Goal: Task Accomplishment & Management: Manage account settings

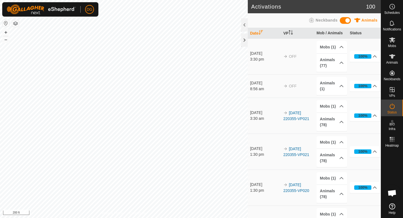
click at [148, 0] on html "DG Schedules Notifications Mobs Animals Neckbands VPs Status Infra Heatmap Help…" at bounding box center [201, 109] width 403 height 218
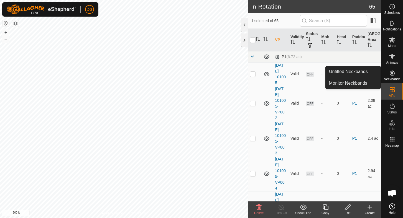
click at [390, 73] on icon at bounding box center [392, 73] width 7 height 7
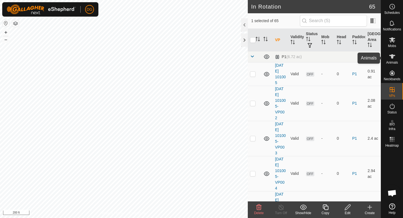
click at [392, 59] on icon at bounding box center [392, 56] width 7 height 7
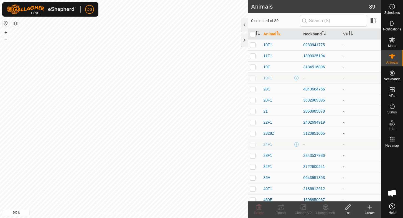
click at [370, 207] on icon at bounding box center [369, 207] width 4 height 0
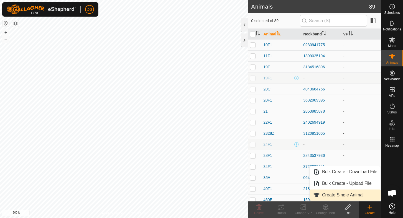
click at [343, 196] on link "Create Single Animal" at bounding box center [345, 195] width 71 height 11
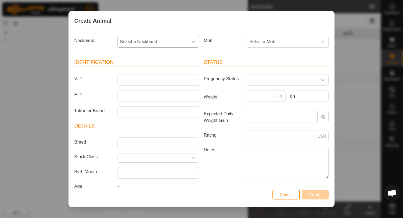
click at [169, 41] on span "Select a Neckband" at bounding box center [153, 41] width 70 height 11
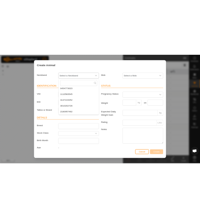
scroll to position [375, 0]
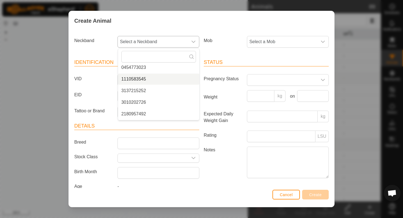
click at [135, 79] on li "1110583545" at bounding box center [158, 79] width 81 height 11
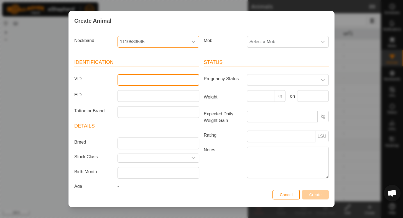
click at [135, 81] on input "VID" at bounding box center [158, 80] width 82 height 12
type input "5"
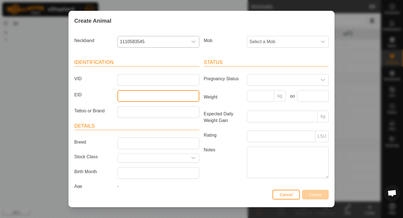
click at [131, 95] on input "EID" at bounding box center [158, 96] width 82 height 12
type input "5"
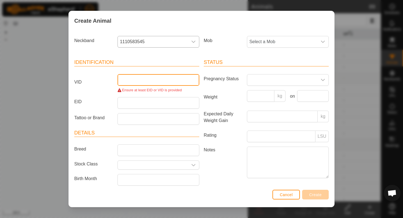
click at [134, 81] on input "VID" at bounding box center [158, 80] width 82 height 12
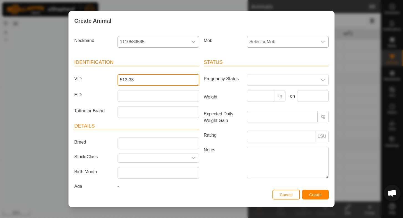
type input "513-33"
click at [276, 42] on span "Select a Mob" at bounding box center [282, 41] width 70 height 11
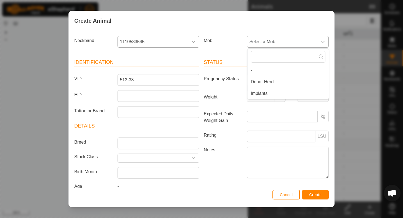
click at [260, 70] on li "-" at bounding box center [287, 70] width 81 height 11
click at [259, 43] on span "-" at bounding box center [282, 41] width 70 height 11
click at [256, 92] on li "Implants" at bounding box center [287, 93] width 81 height 11
click at [313, 192] on button "Create" at bounding box center [315, 195] width 27 height 10
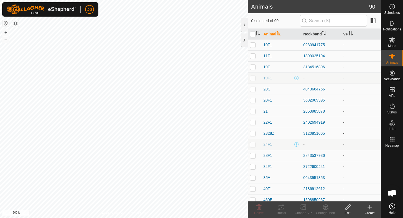
click at [371, 207] on icon at bounding box center [369, 207] width 4 height 0
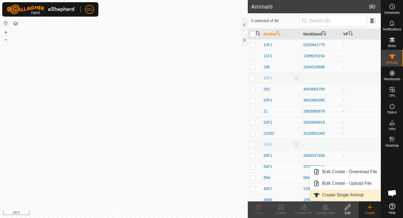
click at [345, 194] on link "Create Single Animal" at bounding box center [345, 195] width 71 height 11
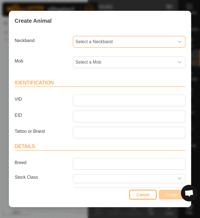
click at [106, 42] on span "Select a Neckband" at bounding box center [123, 41] width 101 height 11
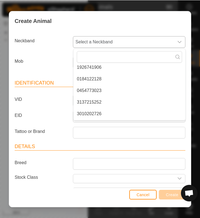
scroll to position [352, 0]
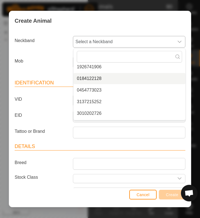
click at [90, 76] on li "0184122128" at bounding box center [130, 78] width 112 height 11
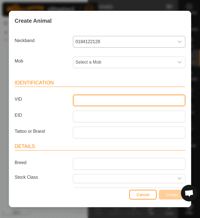
click at [85, 100] on input "VID" at bounding box center [129, 101] width 113 height 12
type input "028-9028"
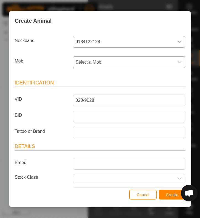
click at [90, 63] on span "Select a Mob" at bounding box center [123, 62] width 101 height 11
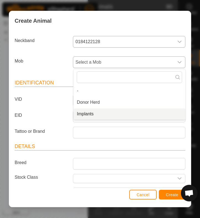
click at [89, 113] on li "Implants" at bounding box center [130, 114] width 112 height 11
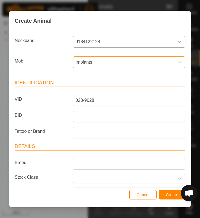
click at [171, 196] on span "Create" at bounding box center [172, 195] width 12 height 4
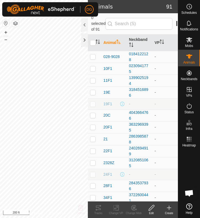
click at [169, 207] on icon at bounding box center [169, 208] width 0 height 4
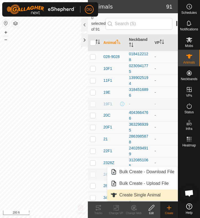
click at [144, 194] on link "Create Single Animal" at bounding box center [142, 195] width 71 height 11
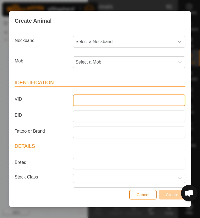
click at [78, 100] on input "VID" at bounding box center [129, 101] width 113 height 12
type input "513-32"
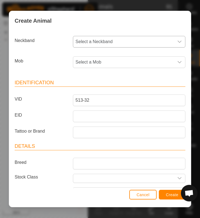
click at [91, 43] on span "Select a Neckband" at bounding box center [123, 41] width 101 height 11
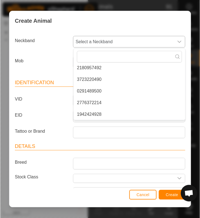
scroll to position [398, 0]
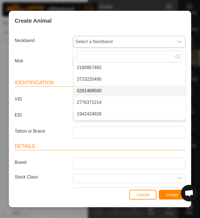
click at [91, 89] on li "0291489500" at bounding box center [130, 91] width 112 height 11
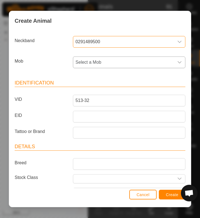
click at [105, 63] on span "Select a Mob" at bounding box center [123, 62] width 101 height 11
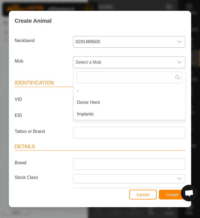
click at [99, 114] on li "Implants" at bounding box center [130, 114] width 112 height 11
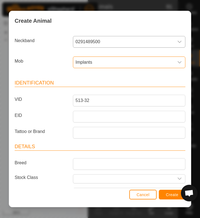
click at [171, 195] on span "Create" at bounding box center [172, 194] width 12 height 4
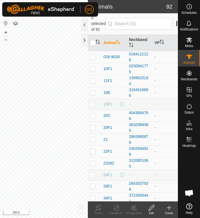
click at [169, 208] on icon at bounding box center [170, 208] width 4 height 0
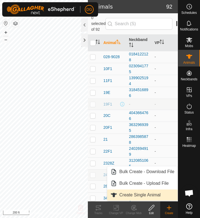
click at [148, 195] on link "Create Single Animal" at bounding box center [142, 194] width 71 height 11
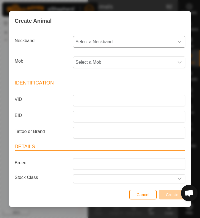
click at [100, 41] on span "Select a Neckband" at bounding box center [123, 41] width 101 height 11
click at [94, 42] on span "Select a Neckband" at bounding box center [123, 41] width 101 height 11
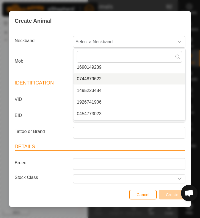
scroll to position [322, 0]
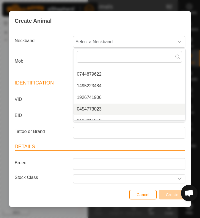
click at [88, 109] on li "0454773023" at bounding box center [130, 109] width 112 height 11
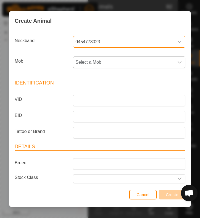
click at [103, 65] on span "Select a Mob" at bounding box center [123, 62] width 101 height 11
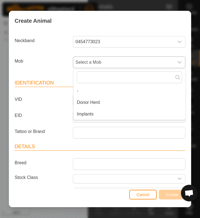
click at [96, 113] on li "Implants" at bounding box center [130, 114] width 112 height 11
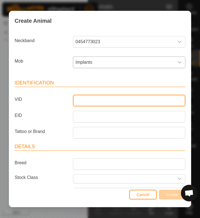
click at [90, 103] on input "VID" at bounding box center [129, 101] width 113 height 12
type input "30513"
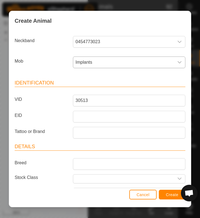
click at [168, 195] on span "Create" at bounding box center [172, 194] width 12 height 4
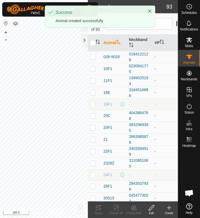
click at [169, 209] on icon at bounding box center [169, 208] width 0 height 4
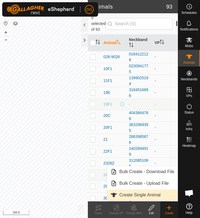
click at [151, 195] on link "Create Single Animal" at bounding box center [142, 194] width 71 height 11
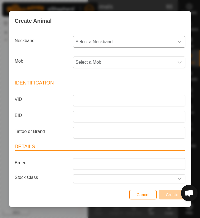
click at [141, 42] on span "Select a Neckband" at bounding box center [123, 41] width 101 height 11
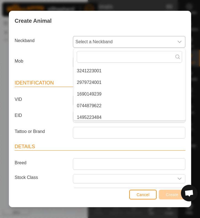
scroll to position [291, 0]
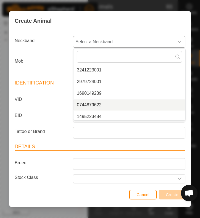
click at [95, 105] on li "0744879622" at bounding box center [130, 104] width 112 height 11
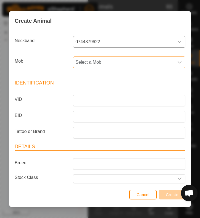
click at [92, 63] on span "Select a Mob" at bounding box center [123, 62] width 101 height 11
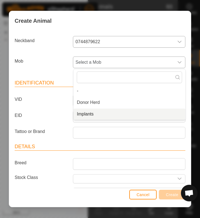
click at [91, 114] on li "Implants" at bounding box center [130, 114] width 112 height 11
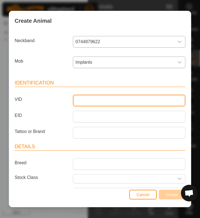
click at [86, 100] on input "VID" at bounding box center [129, 101] width 113 height 12
type input "30640"
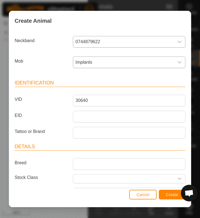
click at [173, 194] on span "Create" at bounding box center [172, 194] width 12 height 4
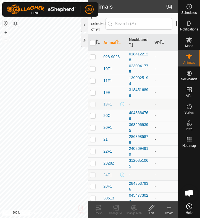
click at [169, 209] on icon at bounding box center [169, 207] width 7 height 7
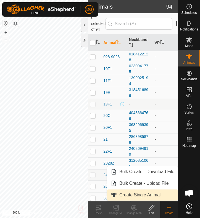
click at [146, 196] on link "Create Single Animal" at bounding box center [142, 194] width 71 height 11
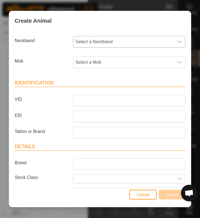
click at [119, 42] on span "Select a Neckband" at bounding box center [123, 41] width 101 height 11
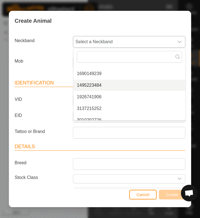
scroll to position [311, 0]
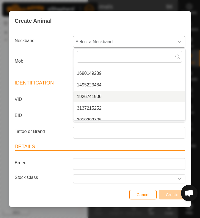
click at [93, 94] on li "1926741906" at bounding box center [130, 96] width 112 height 11
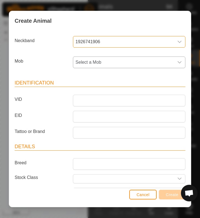
click at [88, 60] on span "Select a Mob" at bounding box center [123, 62] width 101 height 11
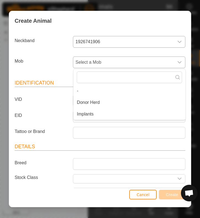
click at [88, 114] on li "Implants" at bounding box center [130, 114] width 112 height 11
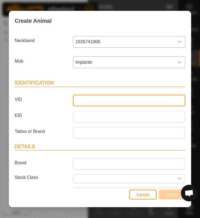
click at [84, 102] on input "VID" at bounding box center [129, 101] width 113 height 12
type input "513"
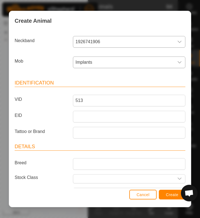
click at [169, 193] on span "Create" at bounding box center [172, 194] width 12 height 4
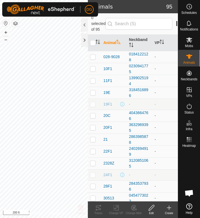
click at [169, 206] on icon at bounding box center [169, 208] width 0 height 4
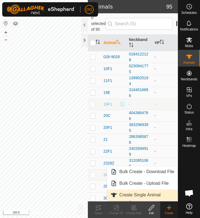
click at [146, 196] on link "Create Single Animal" at bounding box center [142, 194] width 71 height 11
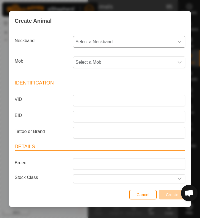
click at [122, 42] on span "Select a Neckband" at bounding box center [123, 41] width 101 height 11
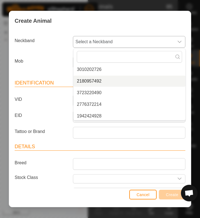
scroll to position [349, 0]
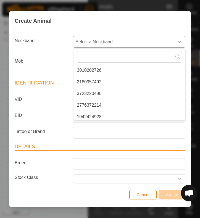
click at [92, 69] on li "3010202726" at bounding box center [130, 70] width 112 height 11
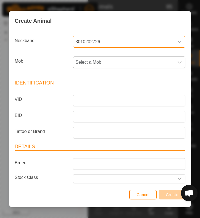
click at [91, 63] on span "Select a Mob" at bounding box center [123, 62] width 101 height 11
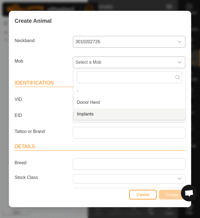
click at [86, 113] on li "Implants" at bounding box center [130, 114] width 112 height 11
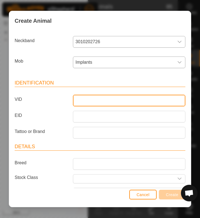
click at [81, 99] on input "VID" at bounding box center [129, 101] width 113 height 12
type input "9125"
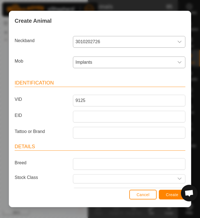
click at [168, 194] on span "Create" at bounding box center [172, 194] width 12 height 4
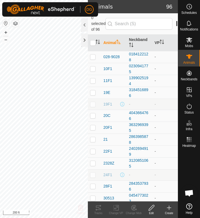
click at [169, 208] on icon at bounding box center [169, 208] width 0 height 4
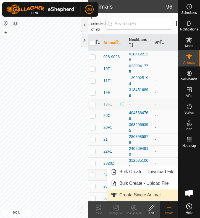
click at [150, 196] on link "Create Single Animal" at bounding box center [142, 194] width 71 height 11
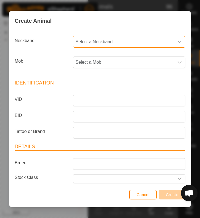
click at [125, 42] on span "Select a Neckband" at bounding box center [123, 41] width 101 height 11
click at [107, 43] on span "Select a Neckband" at bounding box center [123, 41] width 101 height 11
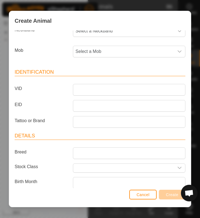
scroll to position [11, 0]
click at [110, 51] on span "Select a Mob" at bounding box center [123, 51] width 101 height 11
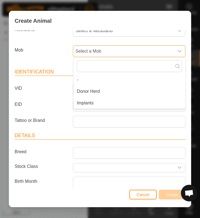
click at [104, 50] on span "Select a Mob" at bounding box center [123, 51] width 101 height 11
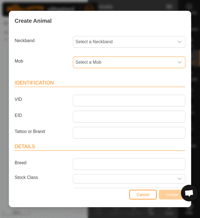
scroll to position [0, 0]
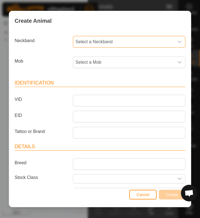
click at [104, 42] on span "Select a Neckband" at bounding box center [123, 41] width 101 height 11
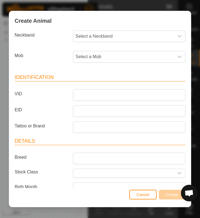
scroll to position [3, 0]
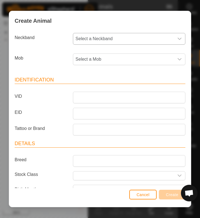
click at [107, 40] on span "Select a Neckband" at bounding box center [123, 38] width 101 height 11
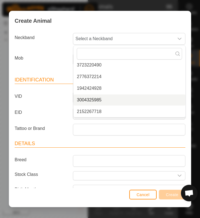
scroll to position [363, 0]
click at [52, 106] on article "Identification VID EID Tattoo or Brand" at bounding box center [100, 105] width 171 height 59
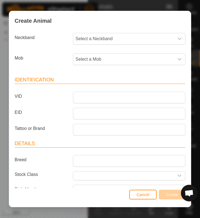
click at [146, 195] on span "Cancel" at bounding box center [143, 194] width 13 height 4
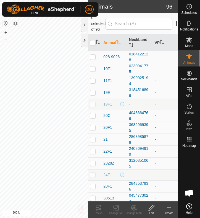
click at [168, 208] on icon at bounding box center [170, 208] width 4 height 0
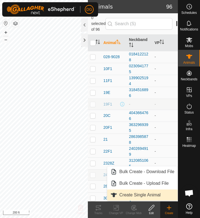
click at [135, 195] on link "Create Single Animal" at bounding box center [142, 194] width 71 height 11
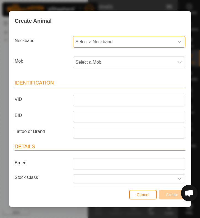
click at [132, 41] on span "Select a Neckband" at bounding box center [123, 41] width 101 height 11
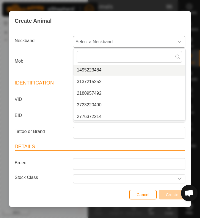
scroll to position [329, 0]
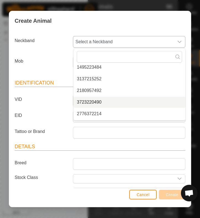
click at [94, 102] on li "3723220490" at bounding box center [130, 102] width 112 height 11
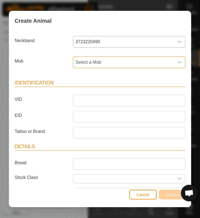
click at [106, 62] on span "Select a Mob" at bounding box center [123, 62] width 101 height 11
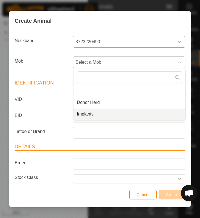
click at [100, 116] on li "Implants" at bounding box center [130, 114] width 112 height 11
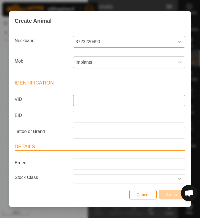
click at [95, 99] on input "VID" at bounding box center [129, 101] width 113 height 12
type input "668-47"
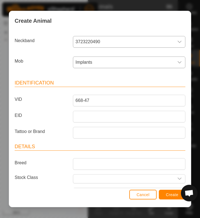
click at [169, 194] on span "Create" at bounding box center [172, 194] width 12 height 4
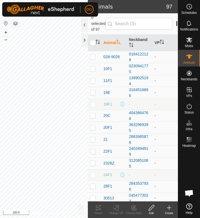
click at [171, 209] on icon at bounding box center [169, 207] width 7 height 7
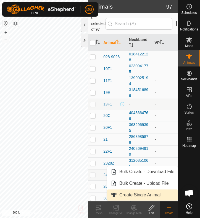
click at [154, 195] on link "Create Single Animal" at bounding box center [142, 194] width 71 height 11
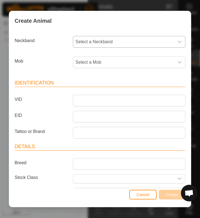
click at [118, 42] on span "Select a Neckband" at bounding box center [123, 41] width 101 height 11
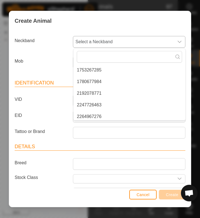
scroll to position [88, 0]
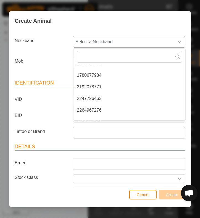
click at [96, 96] on li "2247726463" at bounding box center [130, 98] width 112 height 11
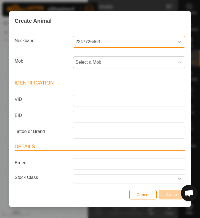
click at [103, 61] on span "Select a Mob" at bounding box center [123, 62] width 101 height 11
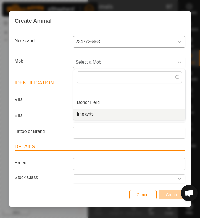
click at [94, 116] on li "Implants" at bounding box center [130, 114] width 112 height 11
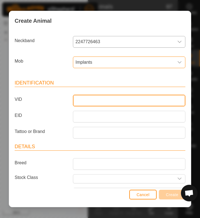
click at [88, 101] on input "VID" at bounding box center [129, 101] width 113 height 12
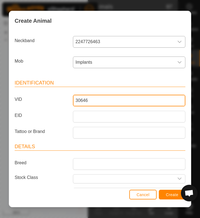
type input "30646"
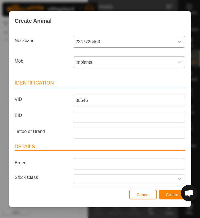
click at [169, 194] on span "Create" at bounding box center [172, 194] width 12 height 4
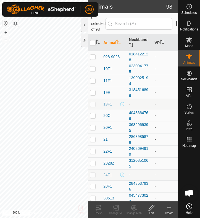
click at [169, 208] on icon at bounding box center [170, 208] width 4 height 0
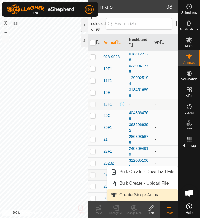
click at [153, 196] on link "Create Single Animal" at bounding box center [142, 194] width 71 height 11
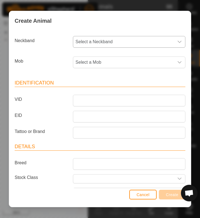
click at [110, 41] on span "Select a Neckband" at bounding box center [123, 41] width 101 height 11
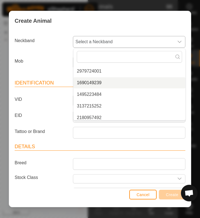
scroll to position [293, 0]
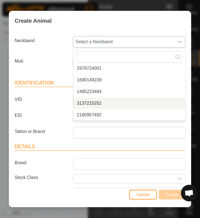
click at [97, 102] on li "3137215252" at bounding box center [130, 103] width 112 height 11
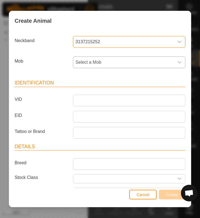
click at [96, 63] on span "Select a Mob" at bounding box center [123, 62] width 101 height 11
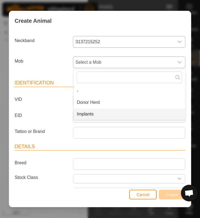
click at [94, 113] on li "Implants" at bounding box center [130, 114] width 112 height 11
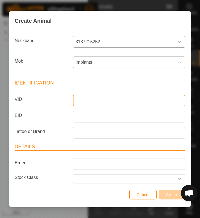
click at [89, 97] on input "VID" at bounding box center [129, 101] width 113 height 12
type input "2-48"
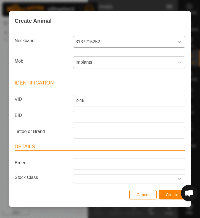
click at [171, 196] on span "Create" at bounding box center [172, 194] width 12 height 4
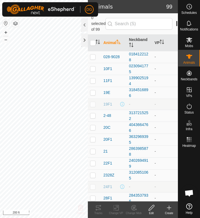
click at [168, 209] on icon at bounding box center [169, 207] width 7 height 7
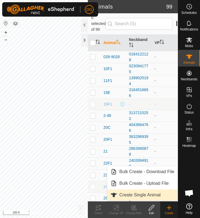
click at [155, 195] on link "Create Single Animal" at bounding box center [142, 194] width 71 height 11
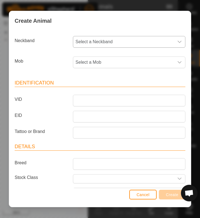
click at [124, 40] on span "Select a Neckband" at bounding box center [123, 41] width 101 height 11
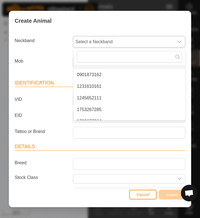
scroll to position [44, 0]
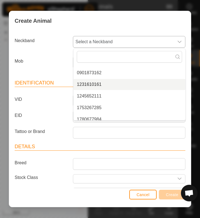
click at [94, 84] on li "1231610161" at bounding box center [130, 84] width 112 height 11
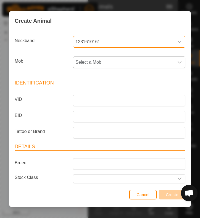
click at [93, 63] on span "Select a Mob" at bounding box center [123, 62] width 101 height 11
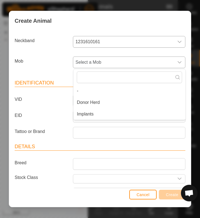
click at [92, 114] on li "Implants" at bounding box center [130, 114] width 112 height 11
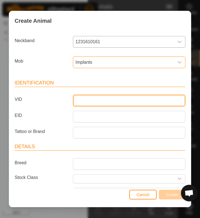
click at [87, 101] on input "VID" at bounding box center [129, 101] width 113 height 12
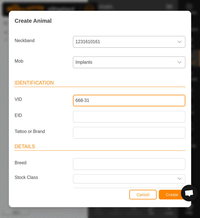
type input "668-31"
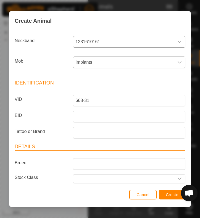
click at [168, 193] on span "Create" at bounding box center [172, 194] width 12 height 4
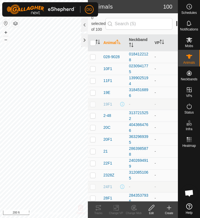
click at [169, 208] on icon at bounding box center [169, 208] width 0 height 4
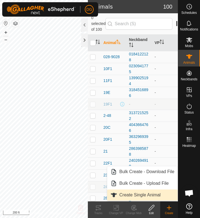
click at [149, 193] on link "Create Single Animal" at bounding box center [142, 194] width 71 height 11
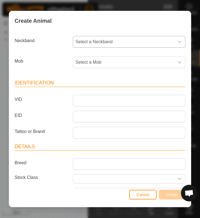
click at [110, 43] on span "Select a Neckband" at bounding box center [123, 41] width 101 height 11
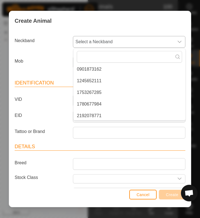
scroll to position [48, 0]
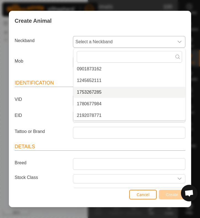
click at [93, 89] on li "1753267285" at bounding box center [130, 92] width 112 height 11
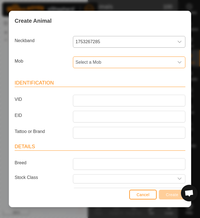
click at [94, 61] on span "Select a Mob" at bounding box center [123, 62] width 101 height 11
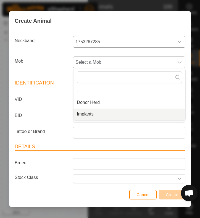
click at [92, 114] on li "Implants" at bounding box center [130, 114] width 112 height 11
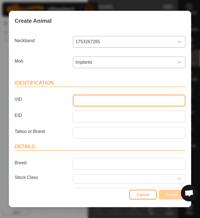
click at [88, 99] on input "VID" at bounding box center [129, 101] width 113 height 12
type input "646-2"
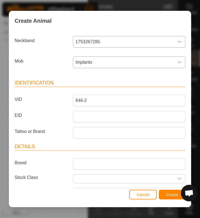
click at [171, 193] on span "Create" at bounding box center [172, 194] width 12 height 4
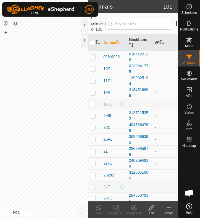
click at [169, 206] on icon at bounding box center [169, 207] width 7 height 7
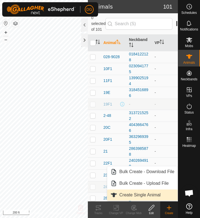
click at [153, 196] on link "Create Single Animal" at bounding box center [142, 194] width 71 height 11
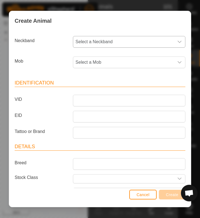
click at [106, 41] on span "Select a Neckband" at bounding box center [123, 41] width 101 height 11
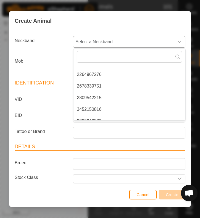
scroll to position [89, 0]
click at [93, 96] on li "2809542215" at bounding box center [130, 97] width 112 height 11
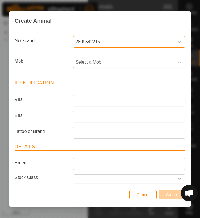
click at [91, 62] on span "Select a Mob" at bounding box center [123, 62] width 101 height 11
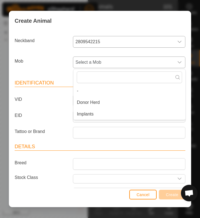
click at [88, 114] on li "Implants" at bounding box center [130, 114] width 112 height 11
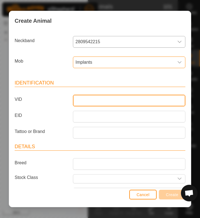
click at [87, 100] on input "VID" at bounding box center [129, 101] width 113 height 12
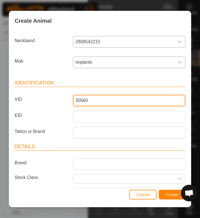
type input "30560"
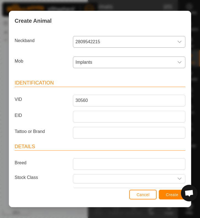
click at [172, 195] on span "Create" at bounding box center [172, 194] width 12 height 4
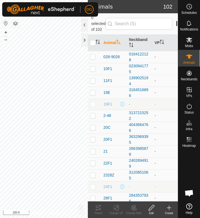
click at [169, 206] on icon at bounding box center [169, 207] width 7 height 7
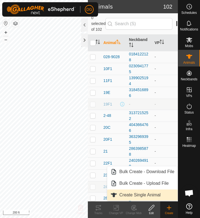
click at [155, 195] on link "Create Single Animal" at bounding box center [142, 194] width 71 height 11
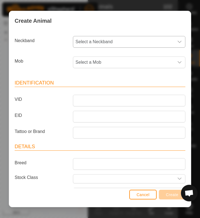
click at [136, 42] on span "Select a Neckband" at bounding box center [123, 41] width 101 height 11
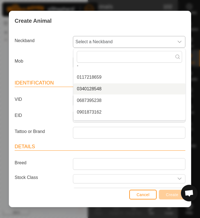
scroll to position [6, 0]
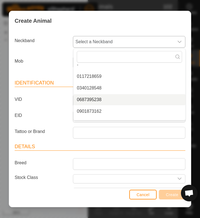
click at [98, 99] on li "0687395238" at bounding box center [130, 99] width 112 height 11
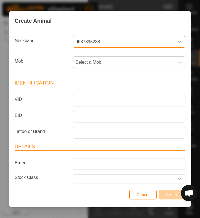
click at [99, 63] on span "Select a Mob" at bounding box center [123, 62] width 101 height 11
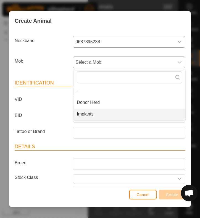
click at [99, 114] on li "Implants" at bounding box center [130, 114] width 112 height 11
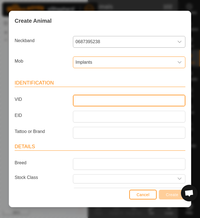
click at [96, 102] on input "VID" at bounding box center [129, 101] width 113 height 12
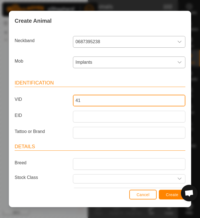
type input "41"
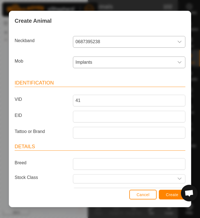
click at [169, 194] on span "Create" at bounding box center [172, 194] width 12 height 4
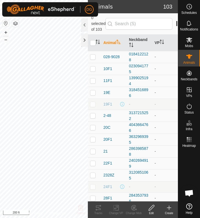
click at [170, 208] on icon at bounding box center [170, 208] width 4 height 0
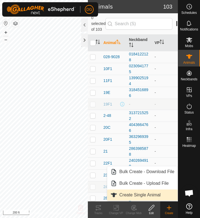
click at [151, 196] on link "Create Single Animal" at bounding box center [142, 194] width 71 height 11
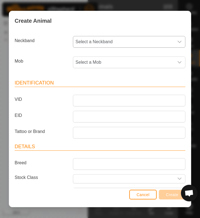
click at [122, 44] on span "Select a Neckband" at bounding box center [123, 41] width 101 height 11
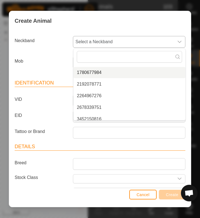
scroll to position [56, 0]
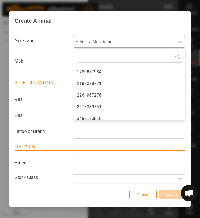
click at [93, 94] on li "2264967276" at bounding box center [130, 95] width 112 height 11
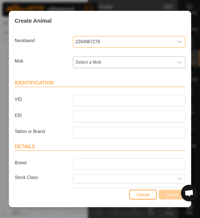
click at [101, 63] on span "Select a Mob" at bounding box center [123, 62] width 101 height 11
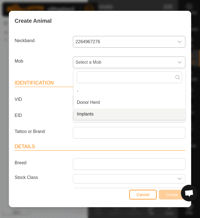
click at [94, 115] on li "Implants" at bounding box center [130, 114] width 112 height 11
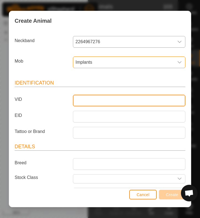
click at [86, 100] on input "VID" at bounding box center [129, 101] width 113 height 12
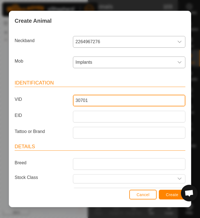
type input "30701"
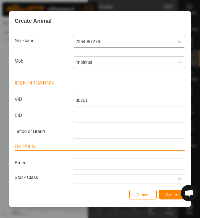
click at [168, 194] on span "Create" at bounding box center [172, 194] width 12 height 4
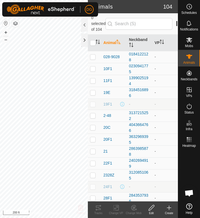
click at [169, 208] on icon at bounding box center [170, 208] width 4 height 0
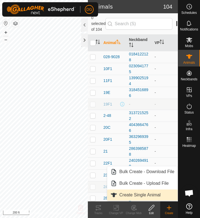
click at [147, 195] on link "Create Single Animal" at bounding box center [142, 194] width 71 height 11
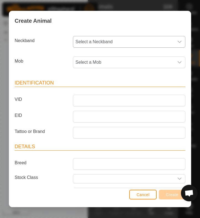
click at [121, 40] on span "Select a Neckband" at bounding box center [123, 41] width 101 height 11
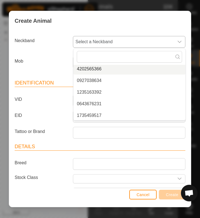
scroll to position [132, 0]
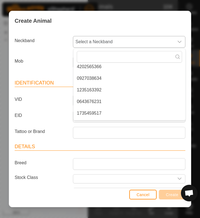
click at [95, 101] on li "0643676231" at bounding box center [130, 101] width 112 height 11
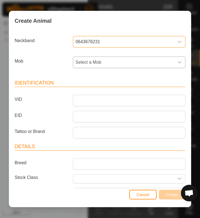
click at [91, 63] on span "Select a Mob" at bounding box center [123, 62] width 101 height 11
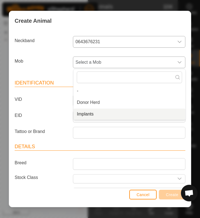
click at [90, 115] on li "Implants" at bounding box center [130, 114] width 112 height 11
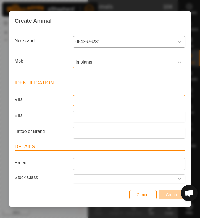
click at [87, 99] on input "VID" at bounding box center [129, 101] width 113 height 12
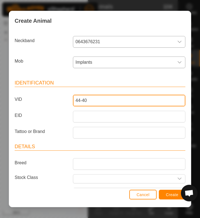
type input "44-40"
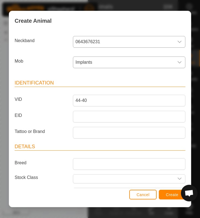
click at [169, 193] on span "Create" at bounding box center [172, 194] width 12 height 4
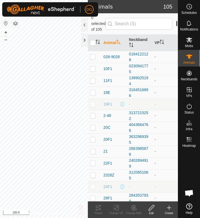
click at [169, 207] on icon at bounding box center [169, 207] width 7 height 7
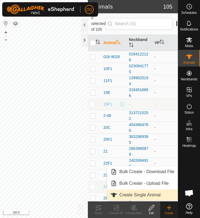
click at [156, 194] on link "Create Single Animal" at bounding box center [142, 194] width 71 height 11
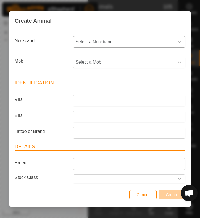
click at [125, 42] on span "Select a Neckband" at bounding box center [123, 41] width 101 height 11
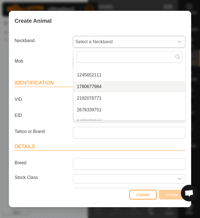
scroll to position [46, 0]
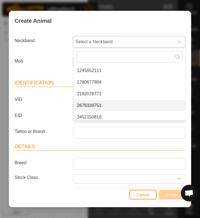
click at [94, 106] on li "2678339751" at bounding box center [130, 105] width 112 height 11
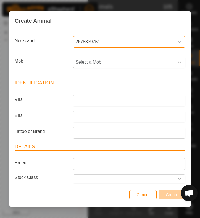
click at [94, 61] on span "Select a Mob" at bounding box center [123, 62] width 101 height 11
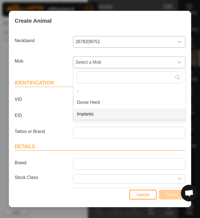
click at [90, 113] on li "Implants" at bounding box center [130, 114] width 112 height 11
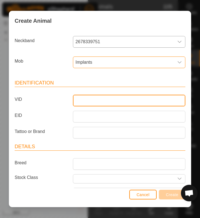
click at [86, 102] on input "VID" at bounding box center [129, 101] width 113 height 12
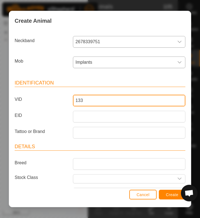
type input "133"
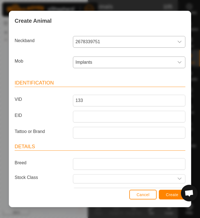
click at [171, 194] on span "Create" at bounding box center [172, 194] width 12 height 4
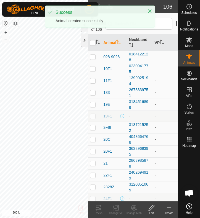
click at [170, 208] on icon at bounding box center [170, 208] width 4 height 0
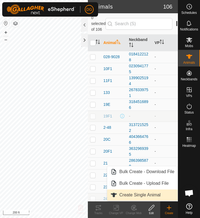
click at [154, 194] on link "Create Single Animal" at bounding box center [142, 194] width 71 height 11
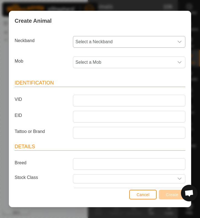
click at [113, 43] on span "Select a Neckband" at bounding box center [123, 41] width 101 height 11
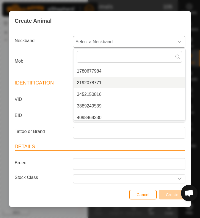
scroll to position [58, 0]
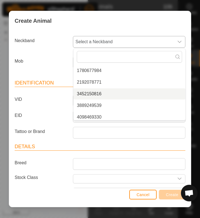
click at [93, 93] on li "3452150816" at bounding box center [130, 93] width 112 height 11
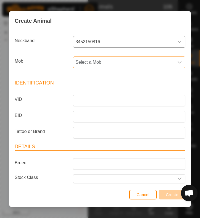
click at [92, 61] on span "Select a Mob" at bounding box center [123, 62] width 101 height 11
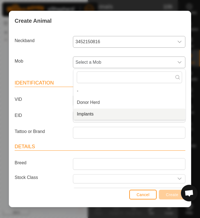
click at [87, 114] on li "Implants" at bounding box center [130, 114] width 112 height 11
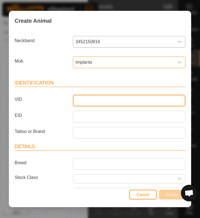
click at [88, 102] on input "VID" at bounding box center [129, 101] width 113 height 12
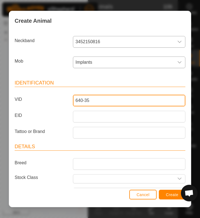
type input "640-35"
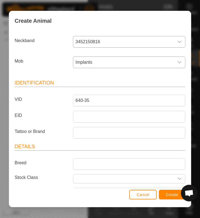
click at [170, 194] on span "Create" at bounding box center [172, 194] width 12 height 4
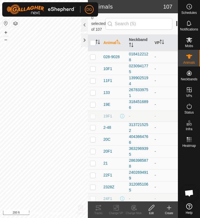
click at [169, 207] on icon at bounding box center [169, 208] width 0 height 4
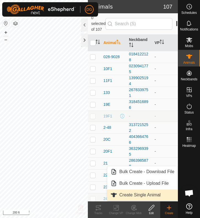
click at [148, 194] on link "Create Single Animal" at bounding box center [142, 194] width 71 height 11
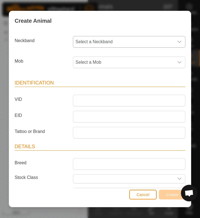
click at [101, 42] on span "Select a Neckband" at bounding box center [123, 41] width 101 height 11
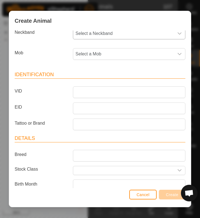
scroll to position [11, 0]
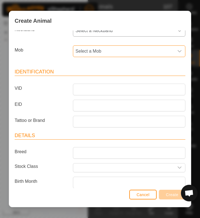
click at [103, 53] on span "Select a Mob" at bounding box center [123, 51] width 101 height 11
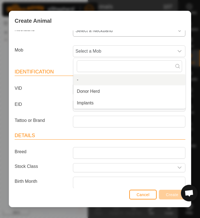
click at [104, 32] on span "Select a Neckband" at bounding box center [123, 30] width 101 height 11
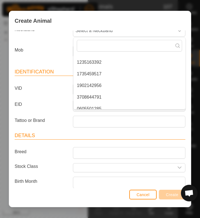
scroll to position [127, 0]
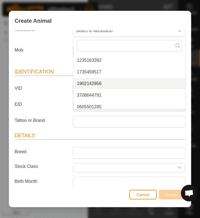
click at [93, 84] on li "1902142956" at bounding box center [130, 83] width 112 height 11
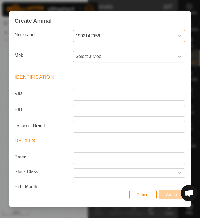
click at [88, 58] on span "Select a Mob" at bounding box center [123, 56] width 101 height 11
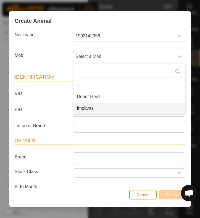
click at [89, 108] on li "Implants" at bounding box center [130, 108] width 112 height 11
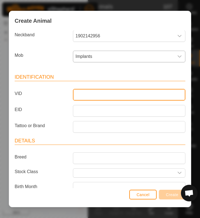
click at [84, 94] on input "VID" at bounding box center [129, 95] width 113 height 12
type input "30668"
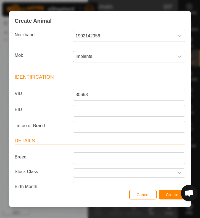
click at [172, 193] on span "Create" at bounding box center [172, 194] width 12 height 4
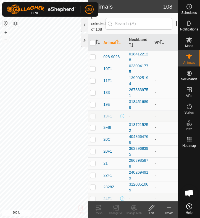
click at [169, 206] on icon at bounding box center [169, 208] width 0 height 4
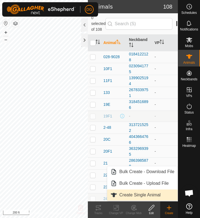
click at [146, 192] on link "Create Single Animal" at bounding box center [142, 194] width 71 height 11
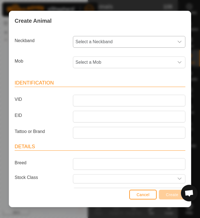
click at [115, 42] on span "Select a Neckband" at bounding box center [123, 41] width 101 height 11
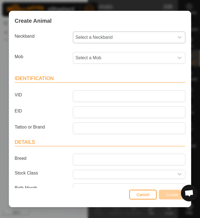
scroll to position [6, 0]
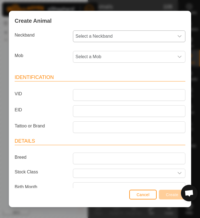
click at [107, 38] on span "Select a Neckband" at bounding box center [123, 36] width 101 height 11
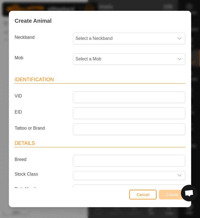
scroll to position [3, 0]
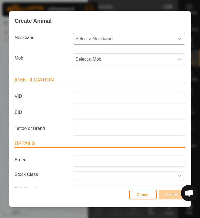
click at [131, 37] on span "Select a Neckband" at bounding box center [123, 38] width 101 height 11
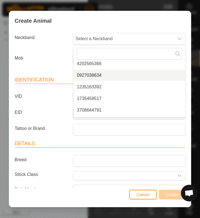
scroll to position [110, 0]
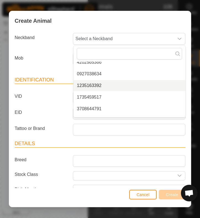
click at [96, 85] on li "1235163392" at bounding box center [130, 85] width 112 height 11
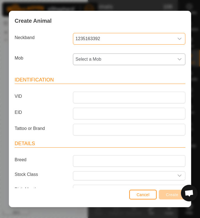
click at [93, 60] on span "Select a Mob" at bounding box center [123, 59] width 101 height 11
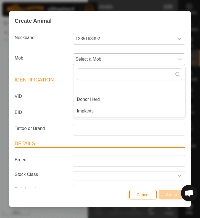
click at [90, 110] on li "Implants" at bounding box center [130, 111] width 112 height 11
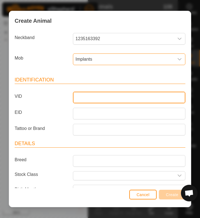
click at [84, 98] on input "VID" at bounding box center [129, 98] width 113 height 12
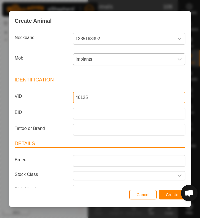
type input "46125"
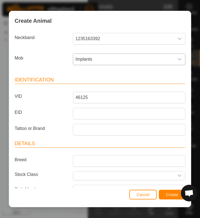
click at [172, 194] on span "Create" at bounding box center [172, 194] width 12 height 4
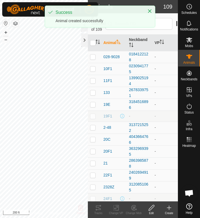
click at [169, 207] on icon at bounding box center [169, 207] width 7 height 7
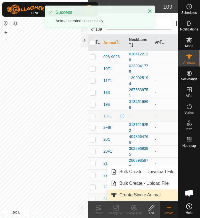
click at [155, 196] on link "Create Single Animal" at bounding box center [142, 194] width 71 height 11
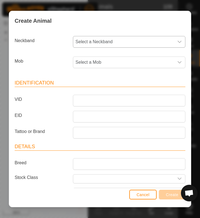
click at [123, 39] on span "Select a Neckband" at bounding box center [123, 41] width 101 height 11
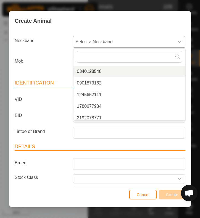
scroll to position [24, 0]
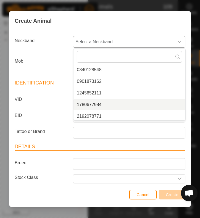
click at [98, 105] on li "1780677984" at bounding box center [130, 104] width 112 height 11
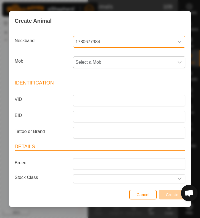
click at [94, 63] on span "Select a Mob" at bounding box center [123, 62] width 101 height 11
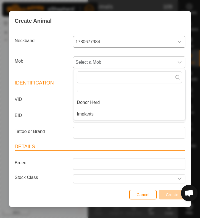
click at [90, 114] on li "Implants" at bounding box center [130, 114] width 112 height 11
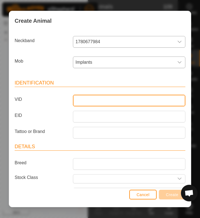
click at [84, 99] on input "VID" at bounding box center [129, 101] width 113 height 12
type input "646-38"
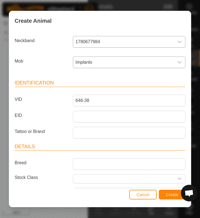
click at [171, 195] on span "Create" at bounding box center [172, 194] width 12 height 4
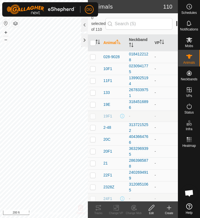
click at [169, 209] on icon at bounding box center [169, 207] width 7 height 7
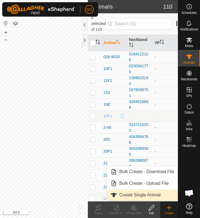
click at [153, 195] on link "Create Single Animal" at bounding box center [142, 194] width 71 height 11
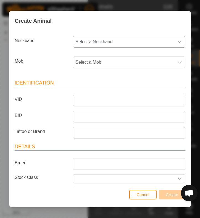
click at [107, 42] on span "Select a Neckband" at bounding box center [123, 41] width 101 height 11
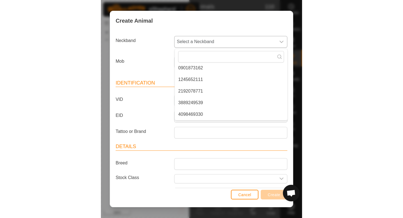
scroll to position [38, 0]
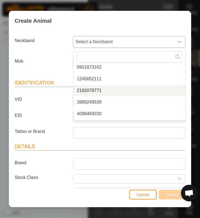
click at [92, 90] on li "2192078771" at bounding box center [130, 90] width 112 height 11
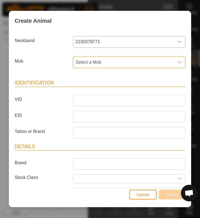
click at [86, 62] on span "Select a Mob" at bounding box center [123, 62] width 101 height 11
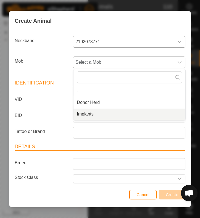
click at [89, 114] on li "Implants" at bounding box center [130, 114] width 112 height 11
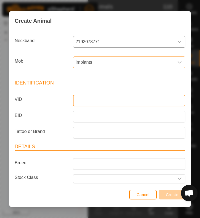
click at [84, 101] on input "VID" at bounding box center [129, 101] width 113 height 12
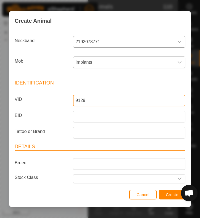
type input "9129"
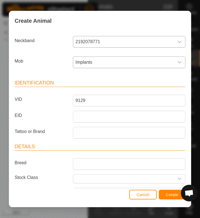
click at [171, 195] on span "Create" at bounding box center [172, 194] width 12 height 4
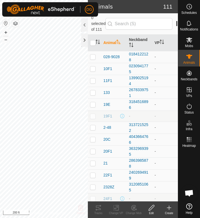
click at [169, 209] on icon at bounding box center [169, 207] width 7 height 7
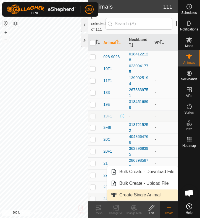
click at [155, 196] on link "Create Single Animal" at bounding box center [142, 194] width 71 height 11
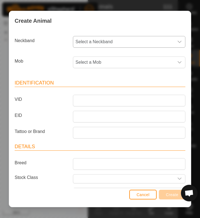
click at [107, 42] on span "Select a Neckband" at bounding box center [123, 41] width 101 height 11
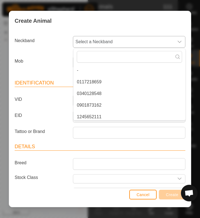
click at [103, 81] on li "0117218659" at bounding box center [130, 81] width 112 height 11
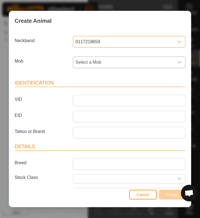
click at [102, 62] on span "Select a Mob" at bounding box center [123, 62] width 101 height 11
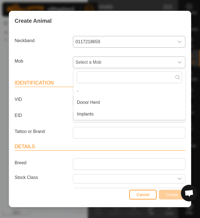
click at [98, 115] on li "Implants" at bounding box center [130, 114] width 112 height 11
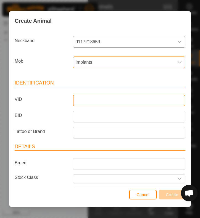
click at [90, 100] on input "VID" at bounding box center [129, 101] width 113 height 12
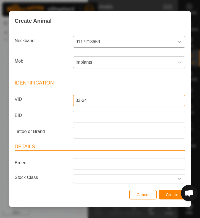
type input "33-34"
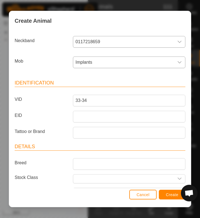
click at [172, 195] on span "Create" at bounding box center [172, 194] width 12 height 4
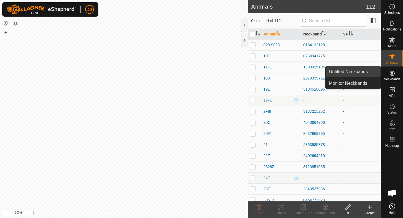
click at [348, 73] on link "Unfitted Neckbands" at bounding box center [352, 71] width 55 height 11
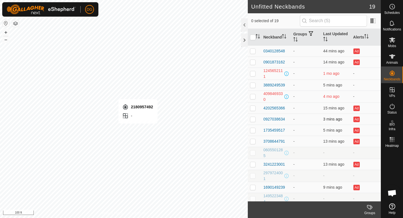
checkbox input "true"
click at [391, 57] on icon at bounding box center [392, 56] width 6 height 4
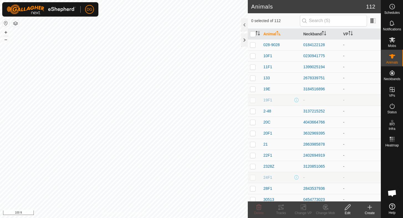
click at [370, 206] on icon at bounding box center [369, 207] width 7 height 7
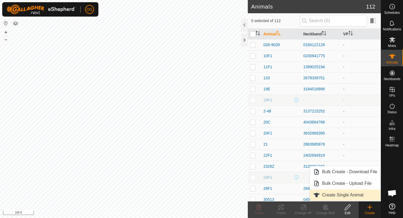
click at [353, 194] on link "Create Single Animal" at bounding box center [345, 195] width 71 height 11
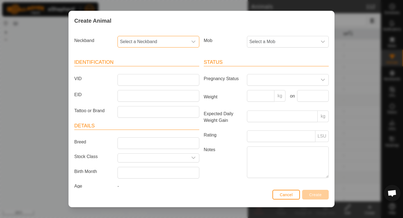
click at [156, 43] on span "Select a Neckband" at bounding box center [153, 41] width 70 height 11
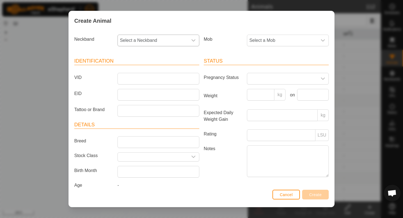
click at [150, 42] on span "Select a Neckband" at bounding box center [153, 40] width 70 height 11
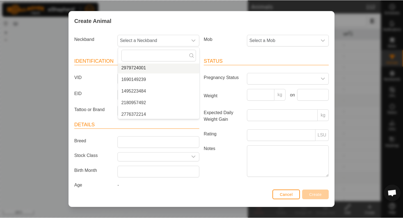
scroll to position [146, 0]
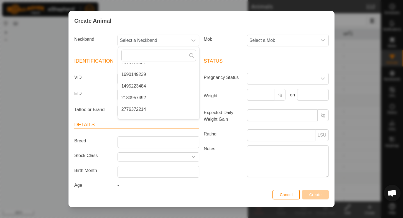
click at [137, 97] on li "2180957492" at bounding box center [158, 97] width 81 height 11
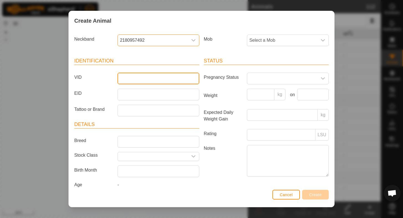
click at [134, 79] on input "VID" at bounding box center [158, 79] width 82 height 12
type input "33-3"
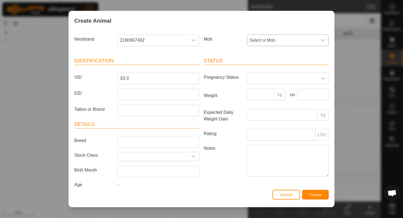
click at [264, 37] on span "Select a Mob" at bounding box center [282, 40] width 70 height 11
click at [259, 94] on li "Implants" at bounding box center [287, 92] width 81 height 11
click at [314, 195] on span "Create" at bounding box center [315, 195] width 12 height 4
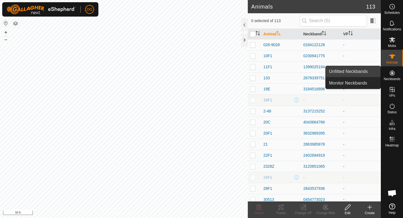
click at [351, 70] on link "Unfitted Neckbands" at bounding box center [352, 71] width 55 height 11
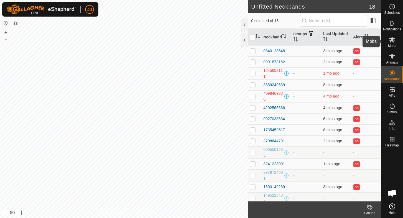
click at [393, 40] on icon at bounding box center [392, 40] width 7 height 7
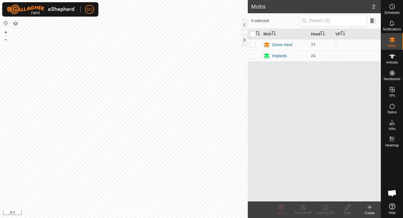
click at [251, 44] on p-checkbox at bounding box center [253, 45] width 6 height 4
checkbox input "false"
click at [251, 56] on p-checkbox at bounding box center [253, 56] width 6 height 4
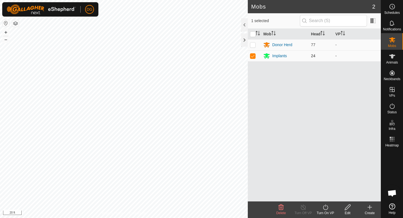
checkbox input "false"
click at [391, 20] on icon at bounding box center [392, 23] width 7 height 7
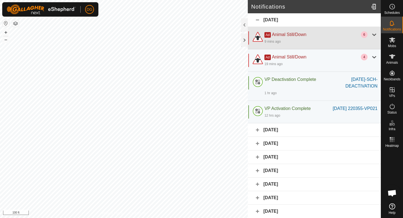
click at [372, 34] on div at bounding box center [374, 34] width 7 height 7
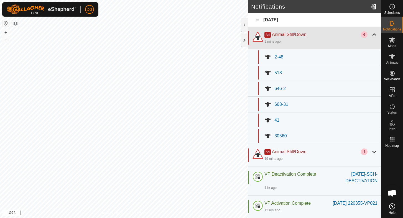
click at [372, 34] on div at bounding box center [374, 34] width 7 height 7
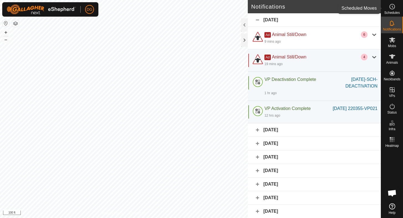
click at [390, 11] on span "Schedules" at bounding box center [392, 12] width 16 height 3
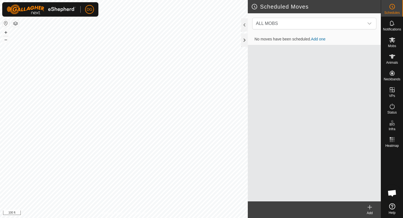
click at [320, 40] on link "Add one" at bounding box center [318, 39] width 14 height 4
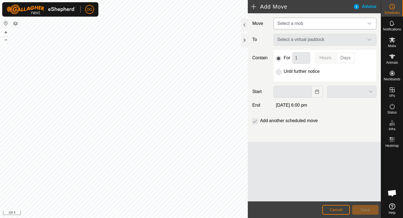
click at [309, 24] on span "Select a mob" at bounding box center [319, 23] width 89 height 11
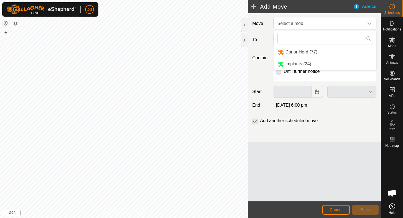
click at [302, 52] on li "Donor Herd (77)" at bounding box center [325, 52] width 102 height 11
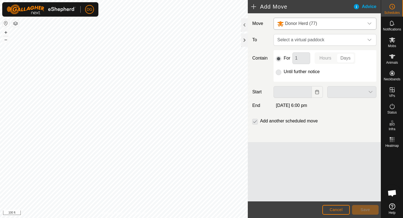
click at [227, 218] on html "DG Schedules Notifications Mobs Animals Neckbands VPs Status Infra Heatmap Help…" at bounding box center [201, 109] width 403 height 218
click at [161, 218] on html "DG Schedules Notifications Mobs Animals Neckbands VPs Status Infra Heatmap Help…" at bounding box center [201, 109] width 403 height 218
click at [291, 41] on span "Select a virtual paddock" at bounding box center [319, 39] width 89 height 11
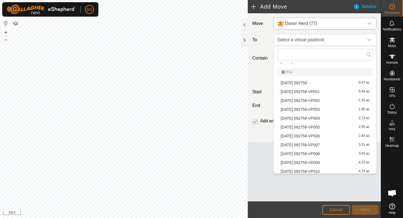
scroll to position [120, 0]
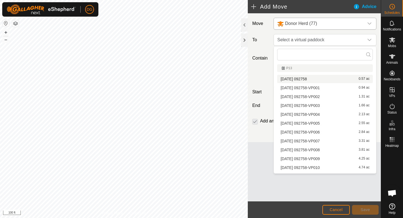
click at [290, 79] on li "2025-10-08 092758 0.57 ac" at bounding box center [325, 79] width 96 height 8
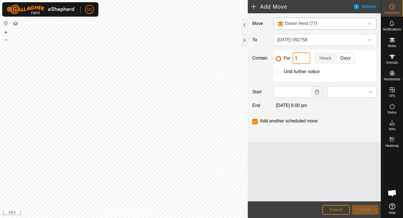
click at [302, 59] on input "1" at bounding box center [301, 58] width 18 height 12
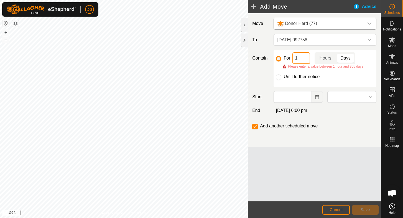
type input "12"
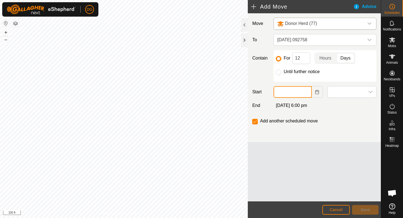
click at [301, 90] on input "text" at bounding box center [292, 92] width 38 height 12
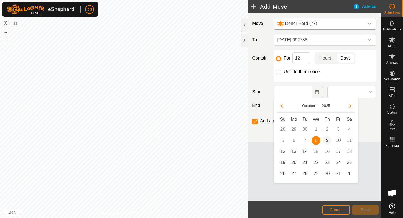
click at [325, 141] on span "9" at bounding box center [326, 140] width 9 height 9
type input "09 Oct, 2025"
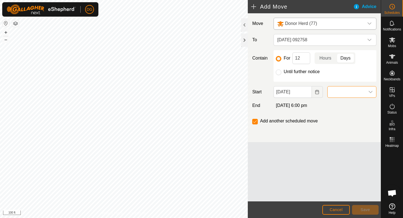
click at [344, 92] on span at bounding box center [345, 91] width 37 height 11
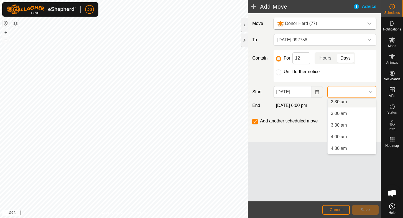
scroll to position [64, 0]
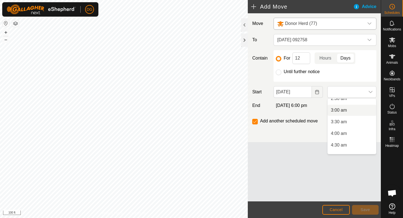
click at [338, 109] on li "3:00 am" at bounding box center [351, 110] width 48 height 11
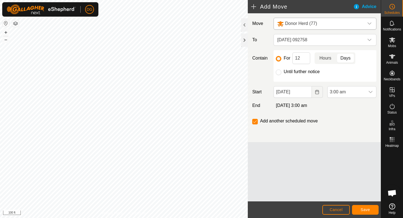
click at [325, 59] on p-togglebutton "Hours" at bounding box center [324, 58] width 21 height 12
click at [364, 209] on span "Save" at bounding box center [364, 209] width 9 height 4
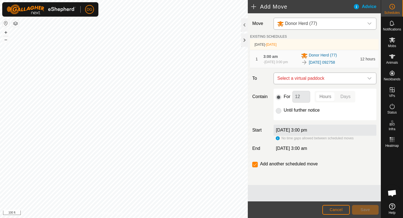
click at [320, 81] on span "Select a virtual paddock" at bounding box center [319, 78] width 89 height 11
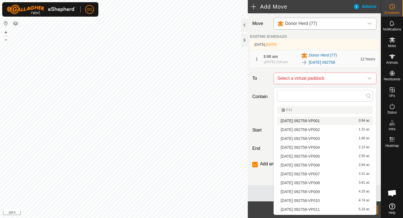
click at [297, 121] on li "2025-10-08 092758-VP001 0.94 ac" at bounding box center [325, 121] width 96 height 8
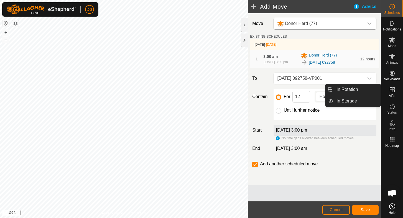
click at [393, 88] on icon at bounding box center [392, 89] width 7 height 7
click at [354, 88] on link "In Rotation" at bounding box center [356, 89] width 47 height 11
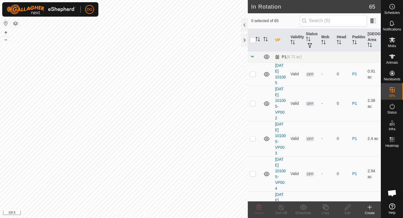
click at [253, 56] on span at bounding box center [252, 56] width 4 height 4
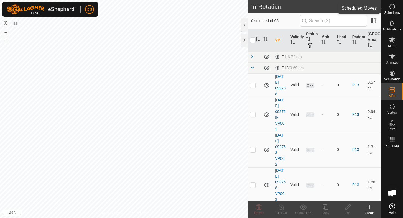
click at [392, 12] on span "Schedules" at bounding box center [392, 12] width 16 height 3
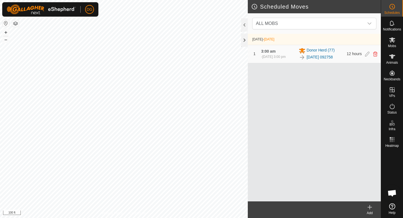
click at [370, 207] on icon at bounding box center [369, 207] width 4 height 0
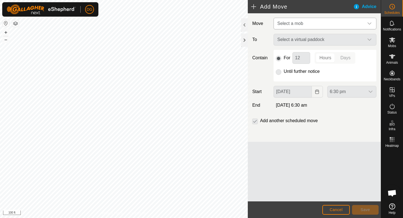
click at [300, 24] on span "Select a mob" at bounding box center [290, 23] width 26 height 5
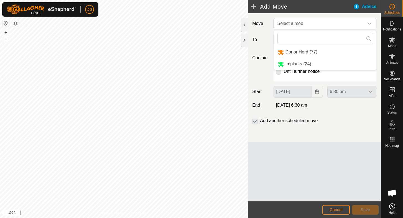
click at [294, 52] on li "Donor Herd (77)" at bounding box center [325, 52] width 102 height 11
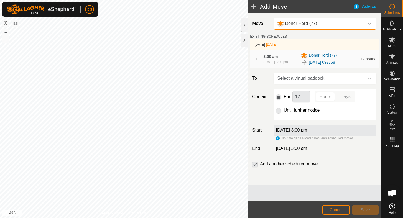
click at [289, 82] on span "Select a virtual paddock" at bounding box center [319, 78] width 89 height 11
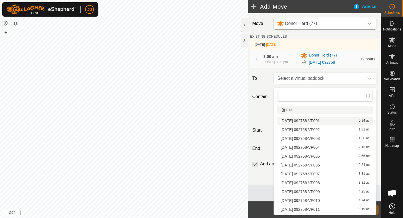
click at [288, 121] on li "2025-10-08 092758-VP001 0.94 ac" at bounding box center [325, 121] width 96 height 8
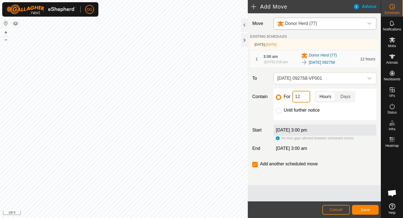
drag, startPoint x: 301, startPoint y: 99, endPoint x: 293, endPoint y: 98, distance: 8.2
click at [293, 98] on input "12" at bounding box center [301, 97] width 18 height 12
click at [362, 208] on span "Save" at bounding box center [364, 209] width 9 height 4
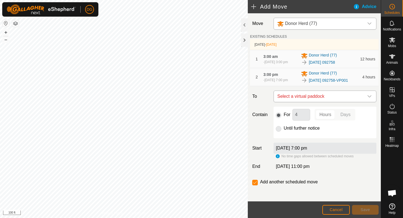
click at [292, 101] on span "Select a virtual paddock" at bounding box center [319, 96] width 89 height 11
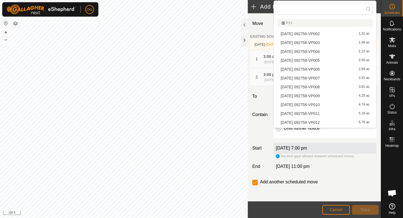
click at [294, 32] on li "2025-10-08 092758-VP002 1.31 ac" at bounding box center [325, 34] width 96 height 8
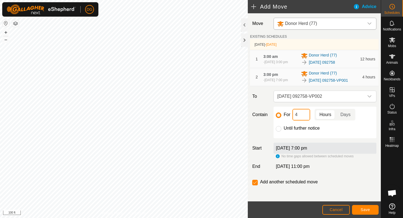
drag, startPoint x: 299, startPoint y: 119, endPoint x: 288, endPoint y: 117, distance: 11.8
click at [288, 117] on div "For 4 Hours Days" at bounding box center [325, 115] width 98 height 12
click at [362, 209] on span "Save" at bounding box center [364, 209] width 9 height 4
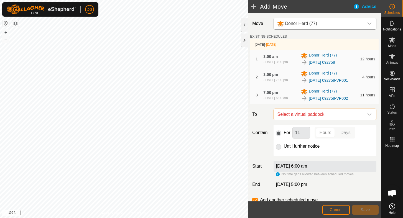
click at [304, 120] on span "Select a virtual paddock" at bounding box center [319, 114] width 89 height 11
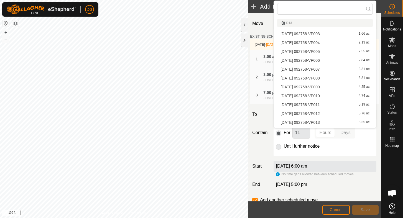
click at [303, 34] on li "2025-10-08 092758-VP003 1.66 ac" at bounding box center [325, 34] width 96 height 8
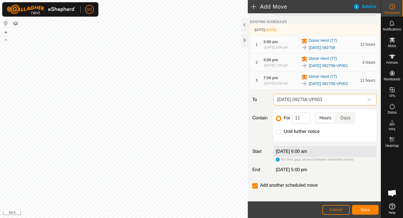
scroll to position [17, 0]
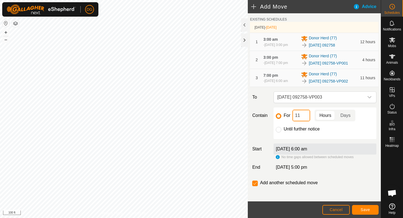
drag, startPoint x: 300, startPoint y: 123, endPoint x: 292, endPoint y: 121, distance: 8.2
click at [292, 121] on div "For 11 Hours Days" at bounding box center [325, 116] width 98 height 12
type input "4"
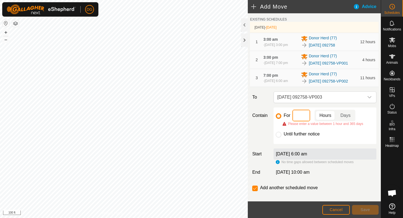
type input "6"
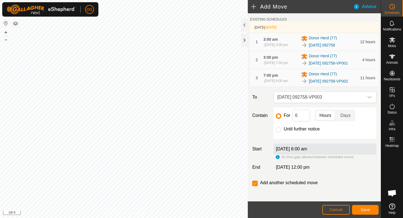
click at [364, 207] on button "Save" at bounding box center [365, 210] width 27 height 10
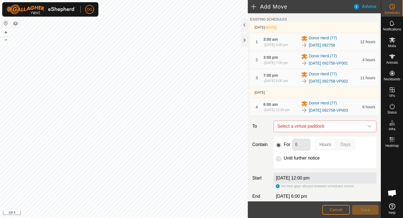
click at [334, 209] on span "Cancel" at bounding box center [335, 209] width 13 height 4
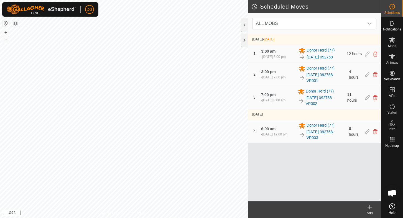
click at [370, 207] on icon at bounding box center [369, 207] width 4 height 0
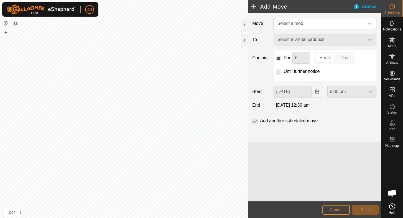
click at [302, 20] on span "Select a mob" at bounding box center [319, 23] width 89 height 11
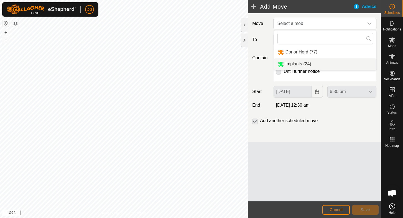
click at [296, 64] on li "Implants (24)" at bounding box center [325, 63] width 102 height 11
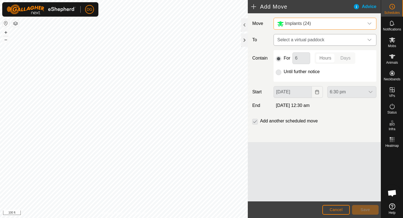
click at [289, 40] on span "Select a virtual paddock" at bounding box center [319, 39] width 89 height 11
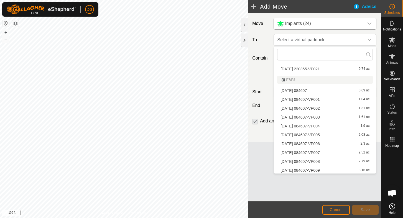
scroll to position [462, 0]
click at [288, 89] on span "[DATE] 084607" at bounding box center [293, 90] width 26 height 4
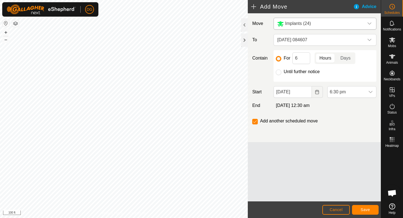
click at [201, 0] on html "DG Schedules Notifications Mobs Animals Neckbands VPs Status Infra Heatmap Help…" at bounding box center [201, 109] width 403 height 218
drag, startPoint x: 300, startPoint y: 59, endPoint x: 292, endPoint y: 56, distance: 7.7
click at [292, 56] on input "6" at bounding box center [301, 58] width 18 height 12
type input "8"
type input "1"
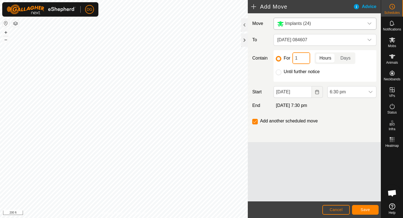
type input "10"
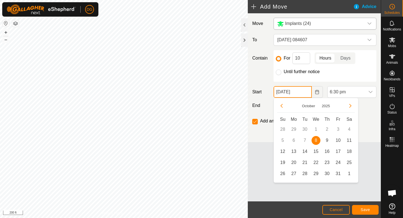
click at [295, 92] on input "08 Oct, 2025" at bounding box center [292, 92] width 38 height 12
click at [326, 140] on span "9" at bounding box center [326, 140] width 9 height 9
type input "09 Oct, 2025"
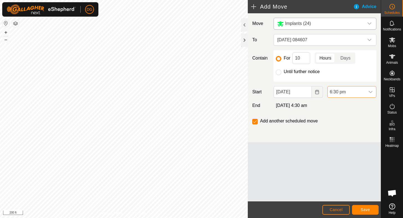
click at [336, 92] on span "6:30 pm" at bounding box center [345, 91] width 37 height 11
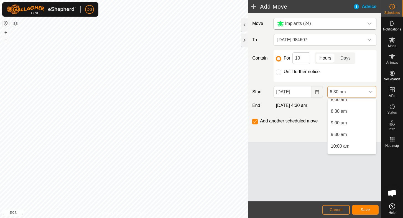
scroll to position [191, 0]
click at [335, 122] on li "9:00 am" at bounding box center [351, 122] width 48 height 11
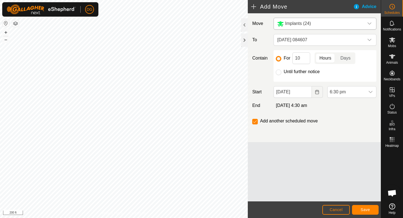
scroll to position [386, 0]
click at [362, 210] on span "Save" at bounding box center [364, 209] width 9 height 4
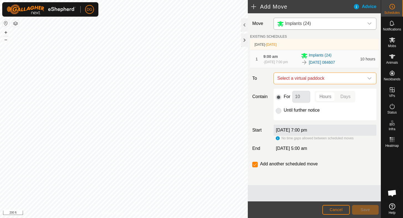
click at [318, 81] on span "Select a virtual paddock" at bounding box center [319, 78] width 89 height 11
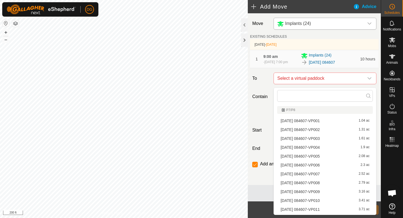
click at [306, 120] on li "2025-10-08 084607-VP001 1.04 ac" at bounding box center [325, 121] width 96 height 8
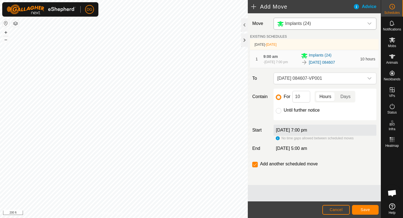
click at [365, 210] on span "Save" at bounding box center [364, 209] width 9 height 4
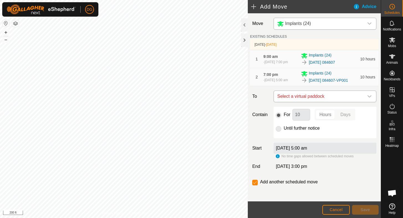
click at [312, 102] on span "Select a virtual paddock" at bounding box center [319, 96] width 89 height 11
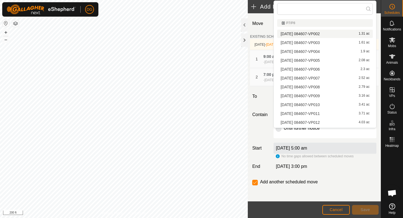
click at [304, 33] on li "2025-10-08 084607-VP002 1.31 ac" at bounding box center [325, 34] width 96 height 8
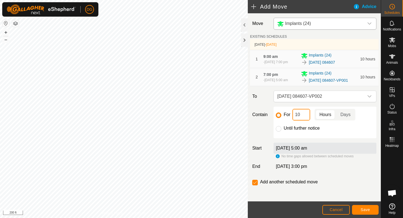
drag, startPoint x: 302, startPoint y: 120, endPoint x: 291, endPoint y: 117, distance: 11.4
click at [291, 117] on div "For 10 Hours Days" at bounding box center [325, 115] width 98 height 12
type input "4"
click at [362, 209] on span "Save" at bounding box center [364, 209] width 9 height 4
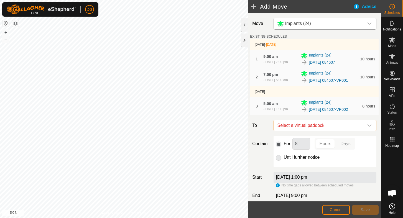
click at [308, 131] on span "Select a virtual paddock" at bounding box center [319, 125] width 89 height 11
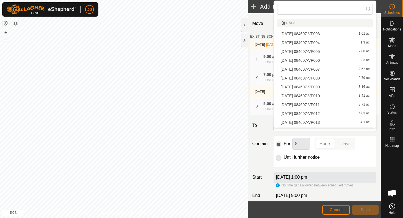
scroll to position [8, 0]
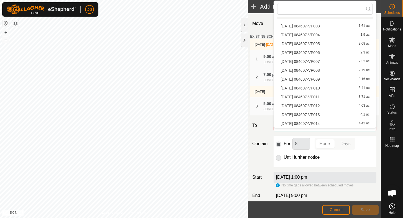
click at [303, 25] on li "2025-10-08 084607-VP003 1.61 ac" at bounding box center [325, 26] width 96 height 8
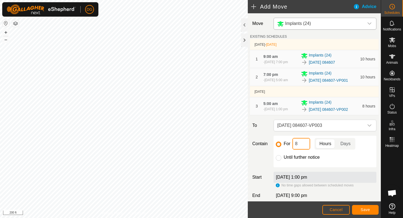
drag, startPoint x: 300, startPoint y: 153, endPoint x: 293, endPoint y: 151, distance: 7.1
click at [293, 150] on input "8" at bounding box center [301, 144] width 18 height 12
type input "12"
click at [366, 209] on span "Save" at bounding box center [364, 209] width 9 height 4
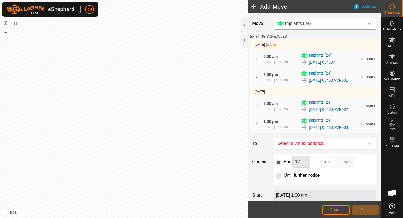
click at [309, 149] on span "Select a virtual paddock" at bounding box center [319, 143] width 89 height 11
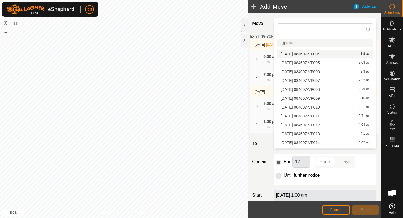
click at [304, 53] on li "2025-10-08 084607-VP004 1.9 ac" at bounding box center [325, 54] width 96 height 8
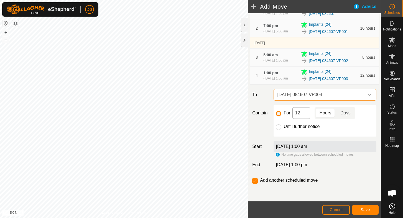
scroll to position [59, 0]
click at [362, 210] on span "Save" at bounding box center [364, 209] width 9 height 4
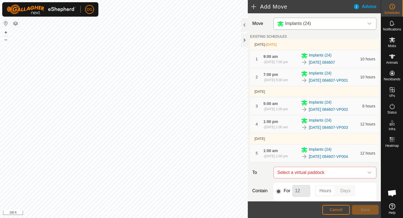
scroll to position [0, 0]
click at [335, 210] on span "Cancel" at bounding box center [335, 209] width 13 height 4
